Goal: Navigation & Orientation: Find specific page/section

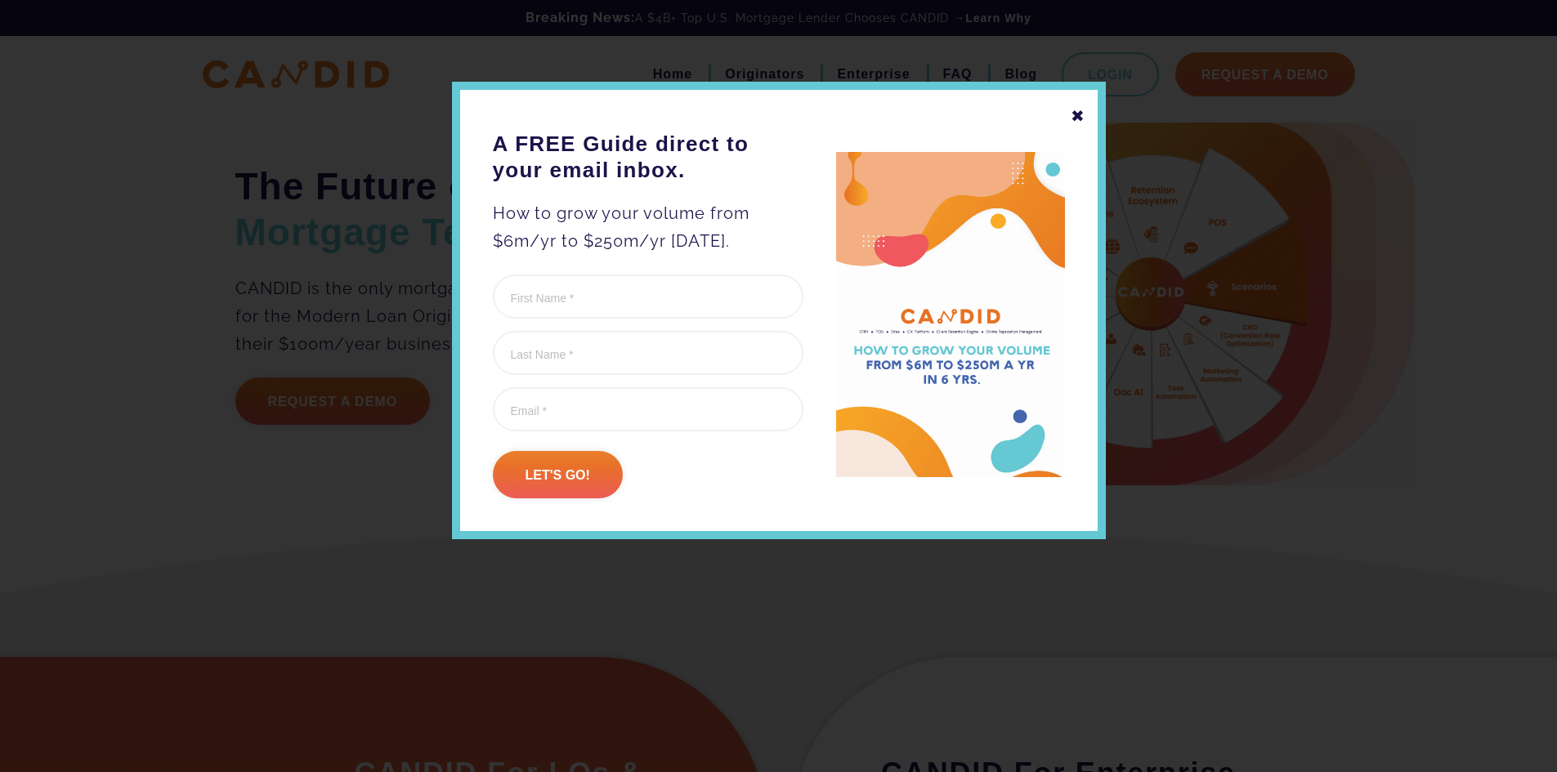
click at [1076, 111] on div "✖" at bounding box center [1078, 116] width 15 height 28
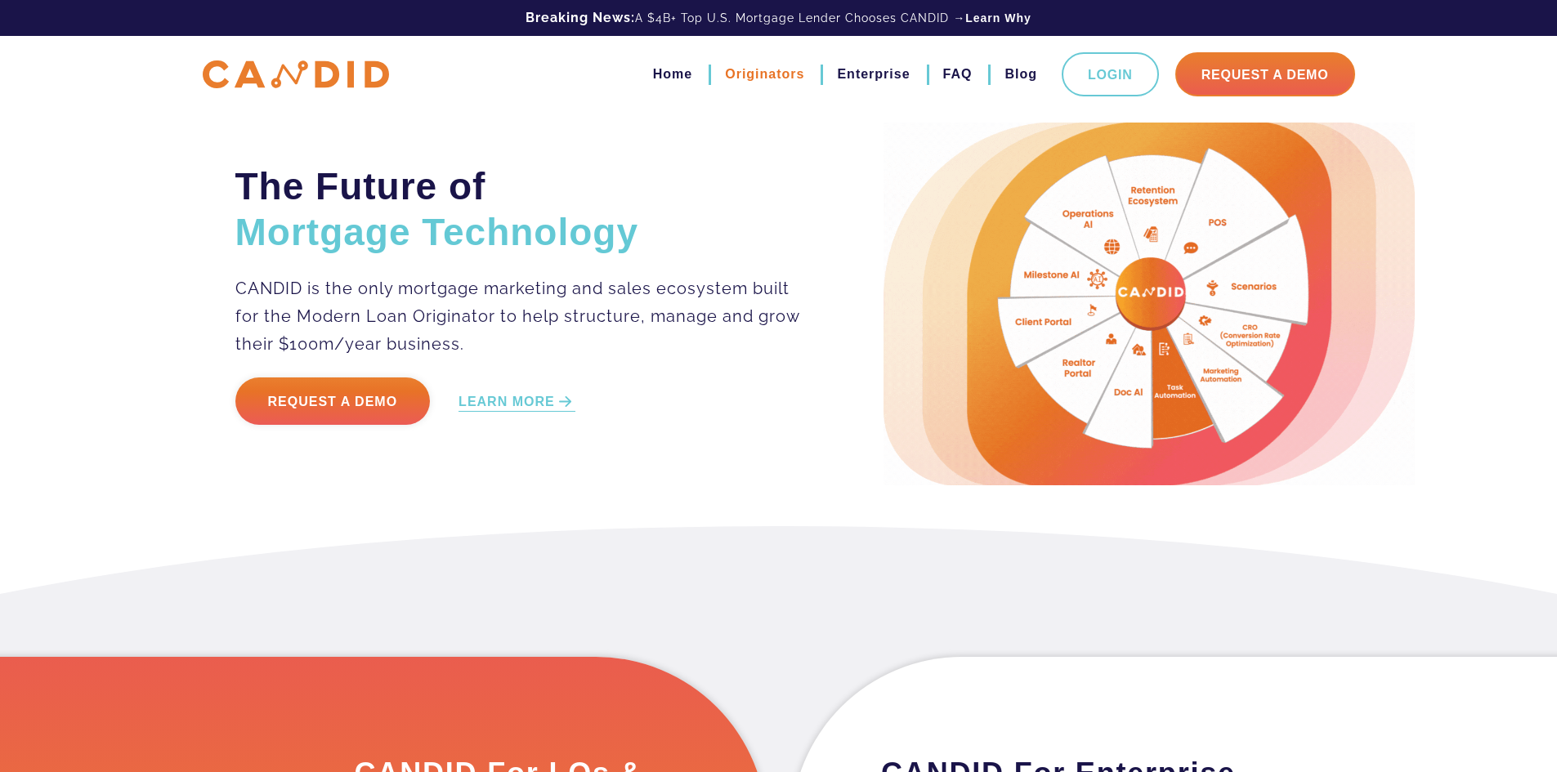
click at [758, 78] on link "Originators" at bounding box center [764, 74] width 79 height 28
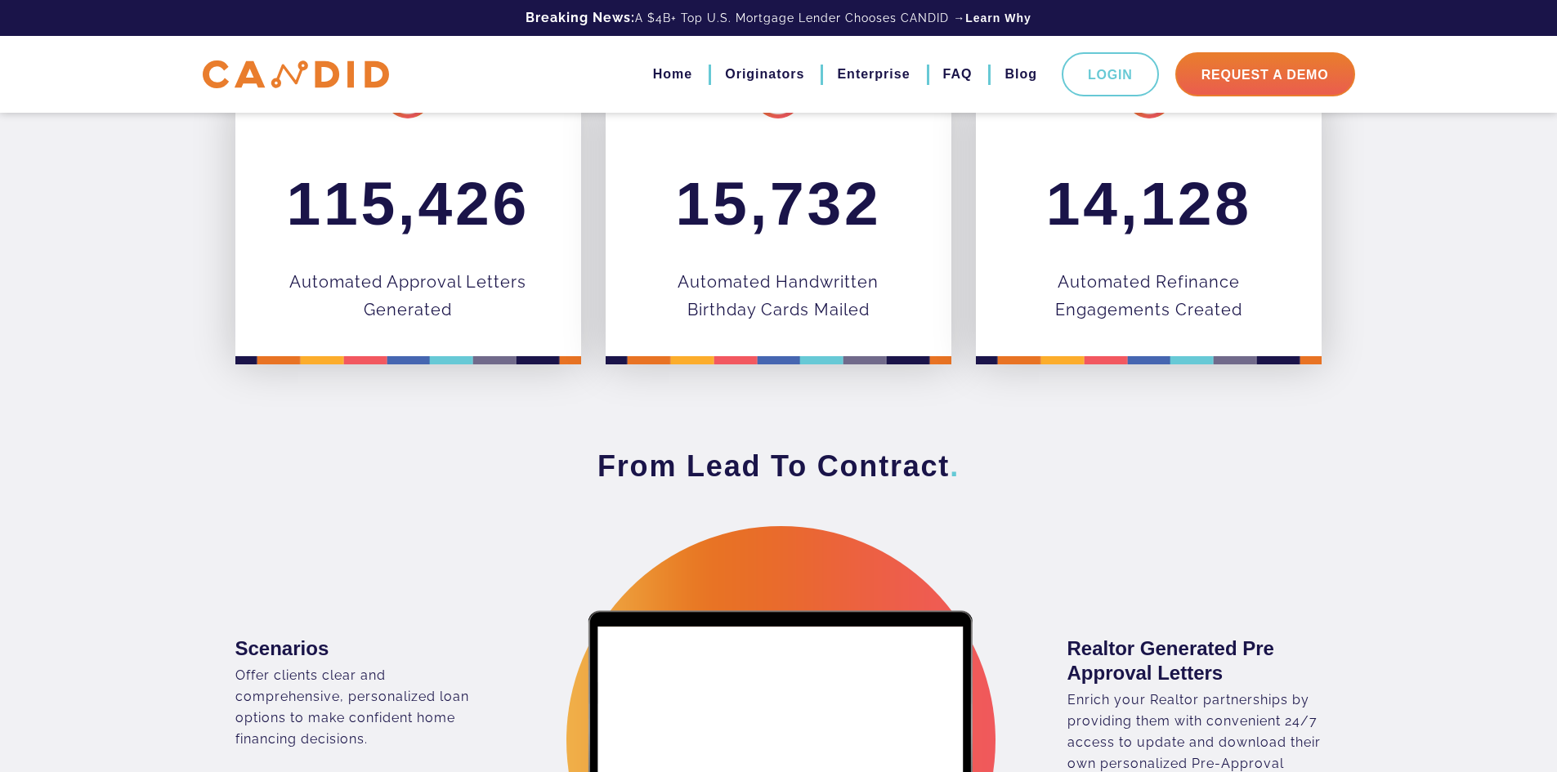
scroll to position [817, 0]
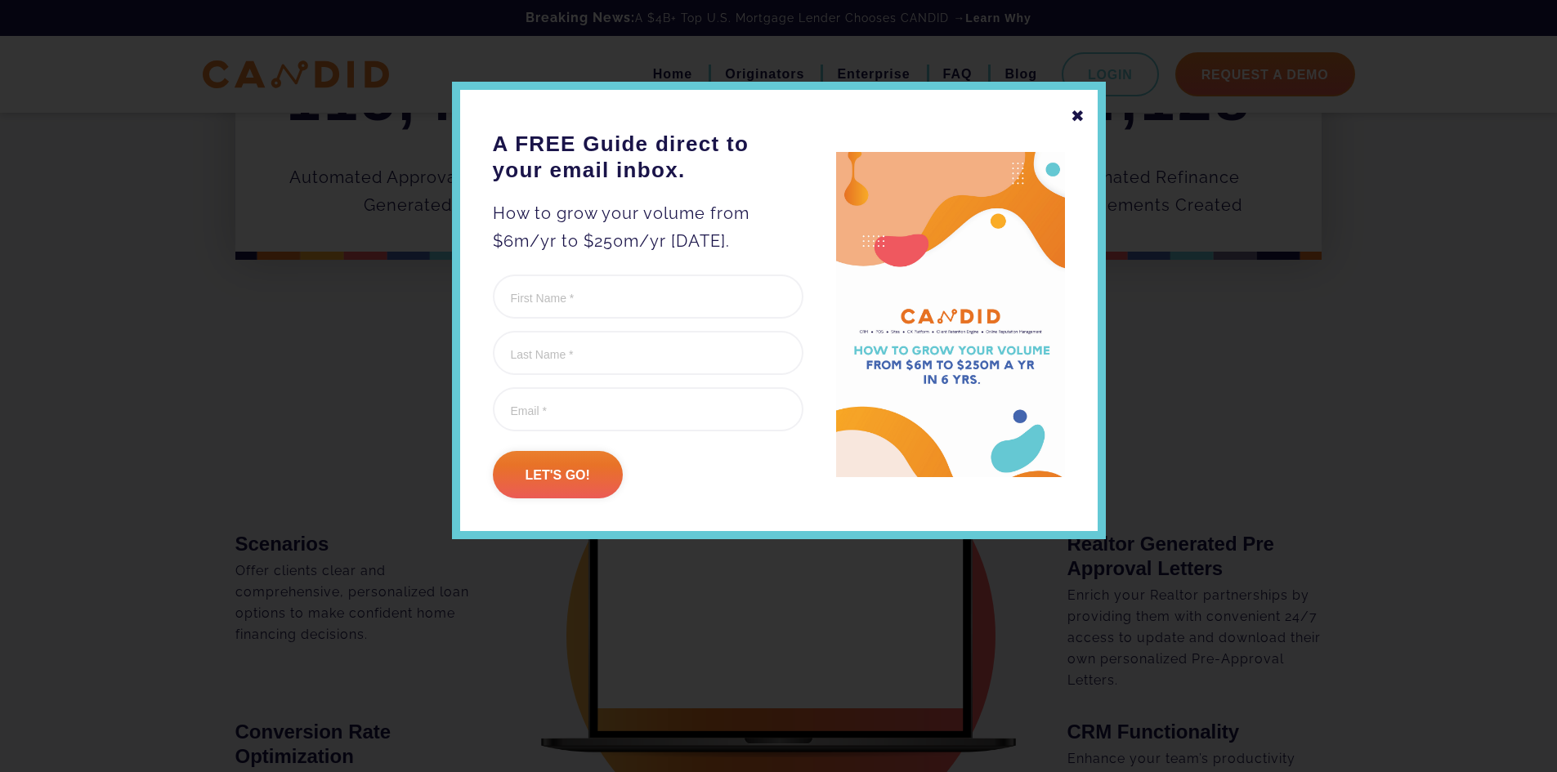
click at [1082, 124] on div "✖" at bounding box center [1078, 116] width 15 height 28
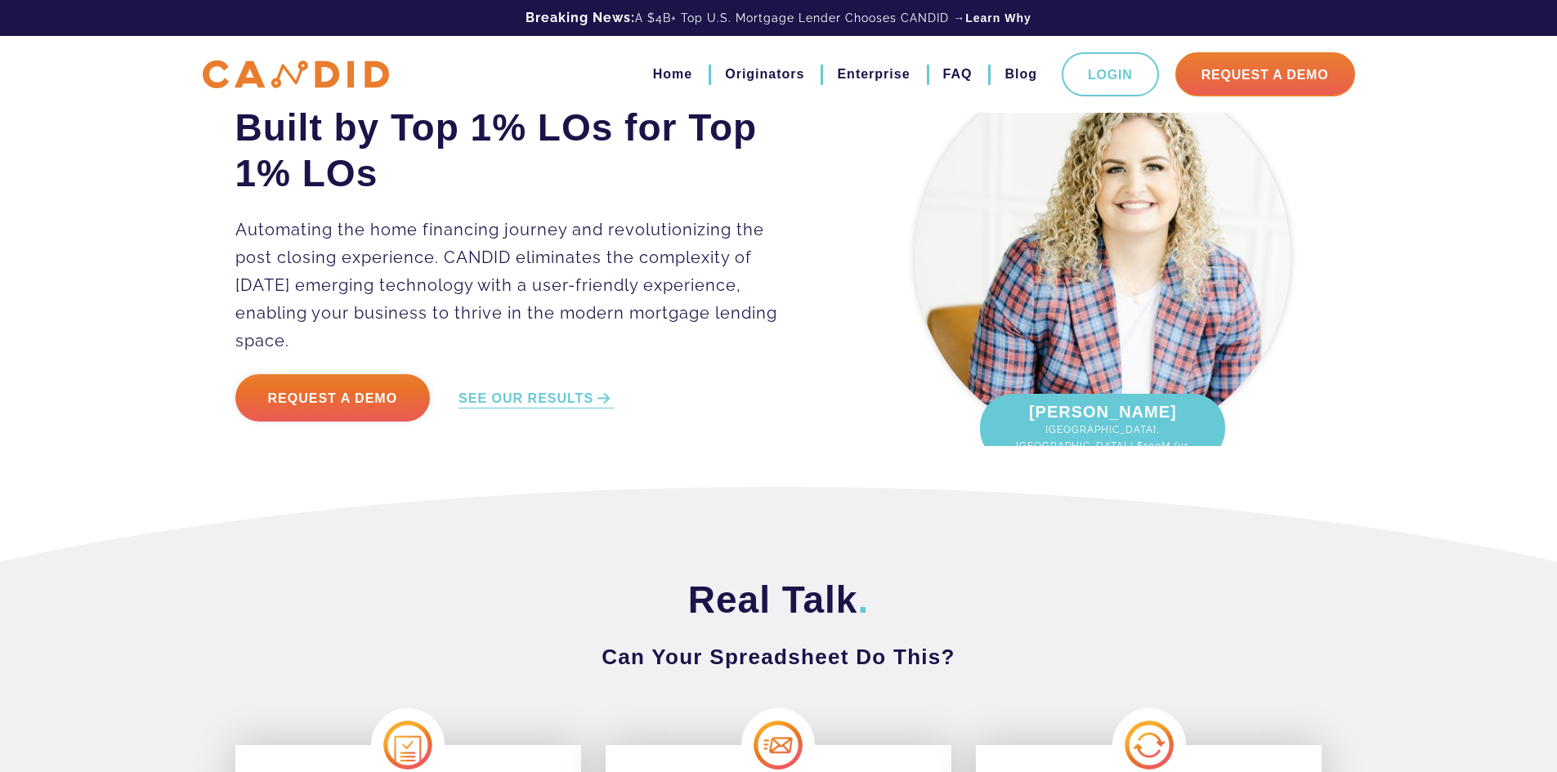
scroll to position [0, 0]
